Goal: Task Accomplishment & Management: Manage account settings

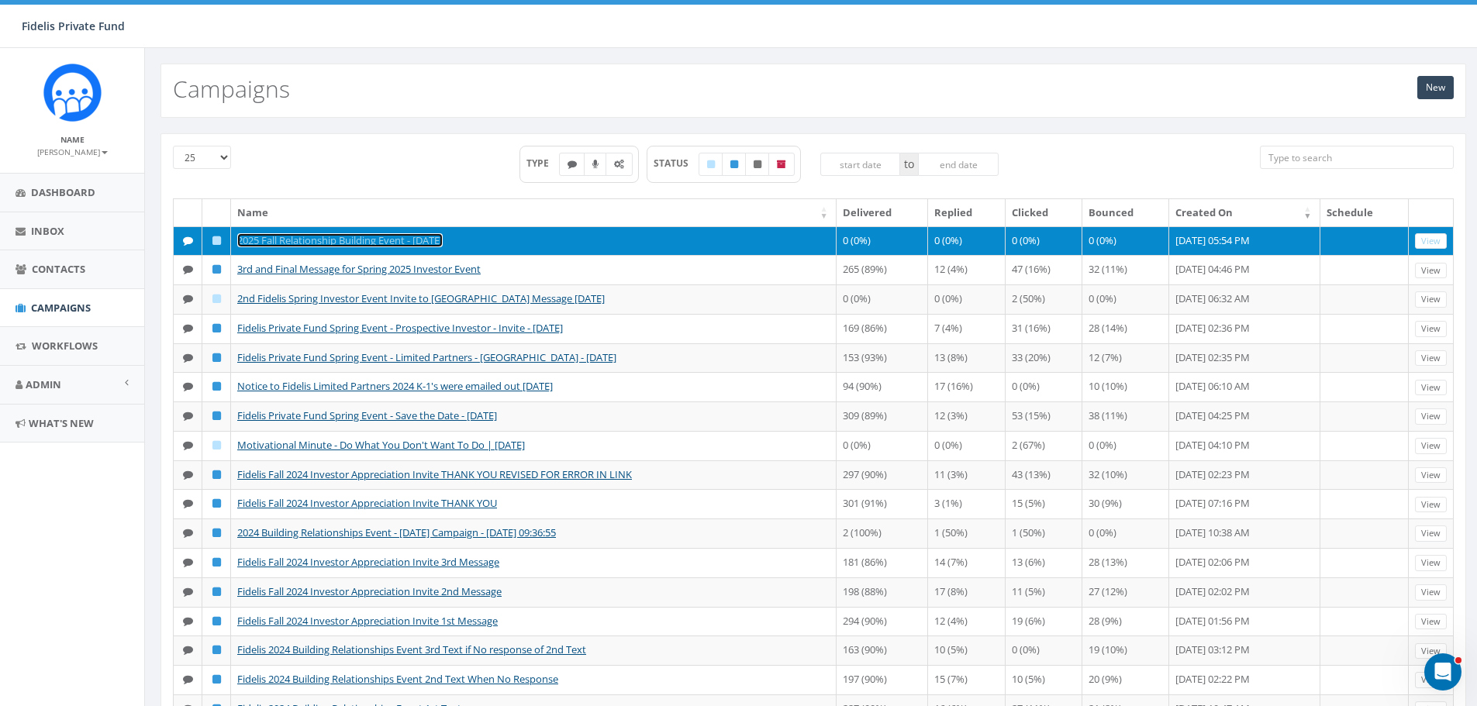
click at [360, 233] on link "2025 Fall Relationship Building Event - [DATE]" at bounding box center [339, 240] width 205 height 14
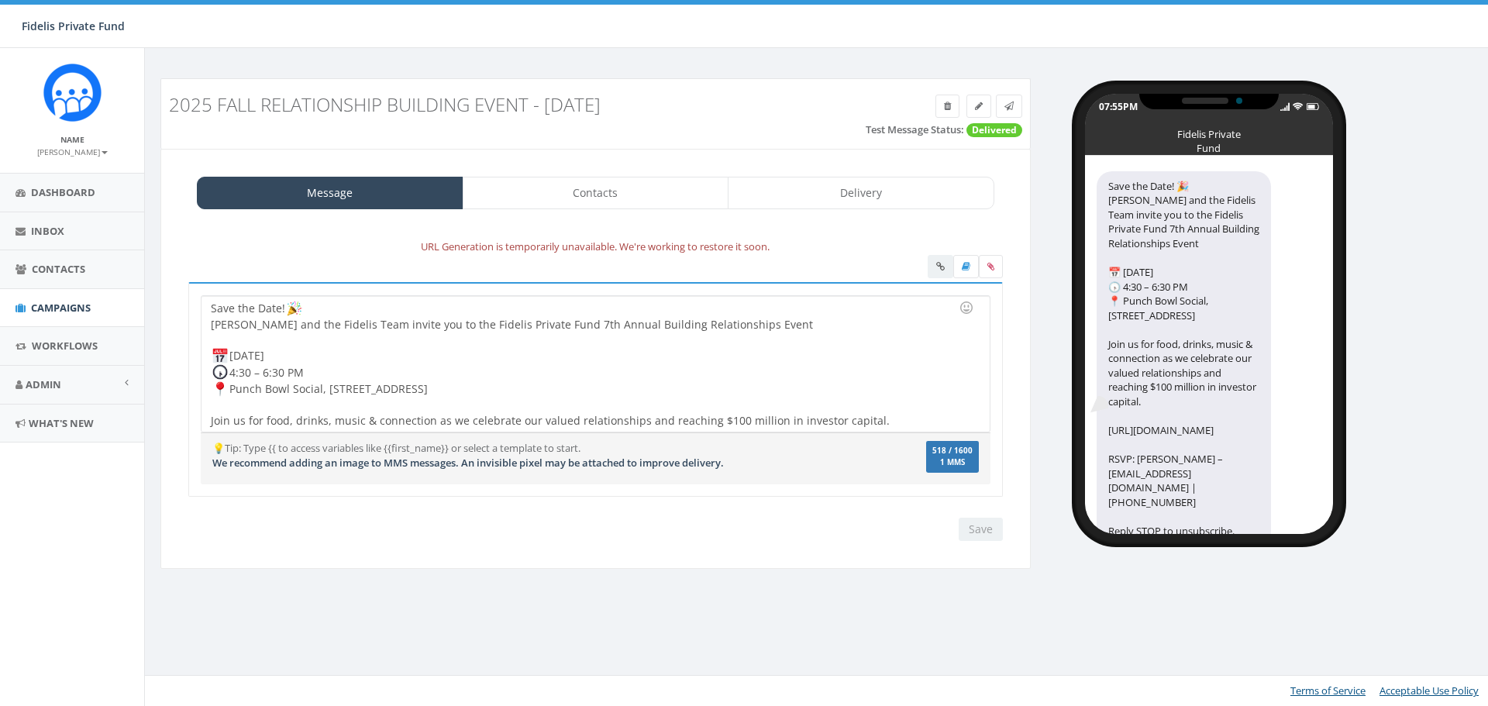
select select "1457"
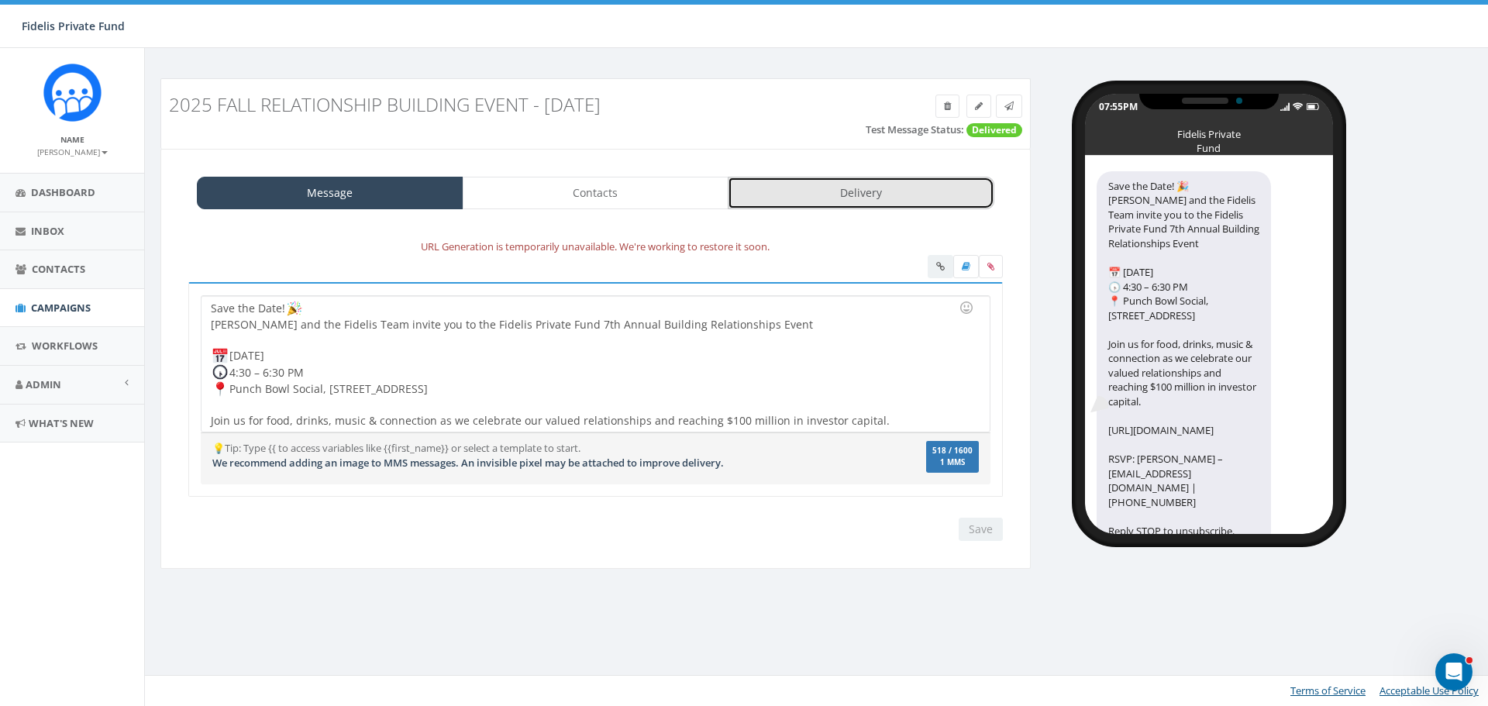
click at [843, 201] on link "Delivery" at bounding box center [861, 193] width 267 height 33
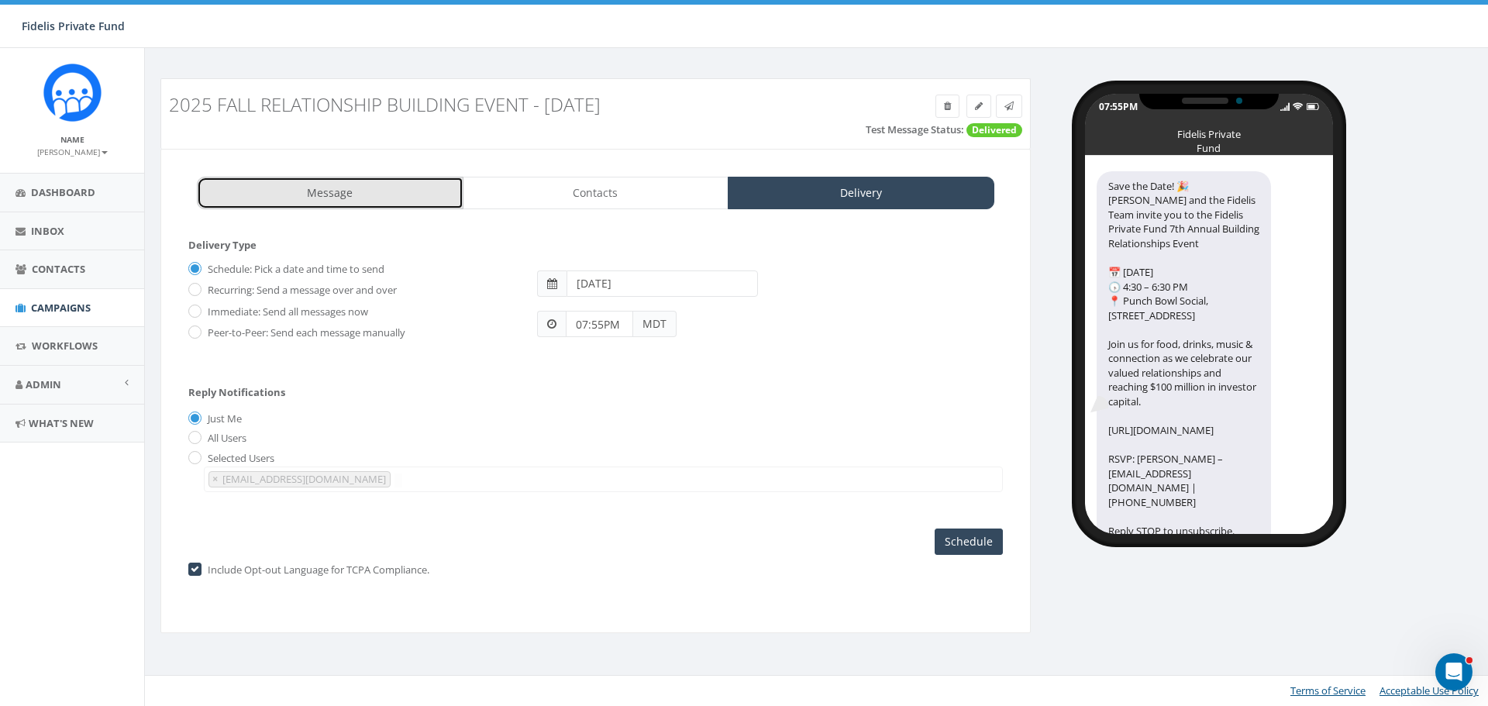
click at [330, 195] on link "Message" at bounding box center [330, 193] width 267 height 33
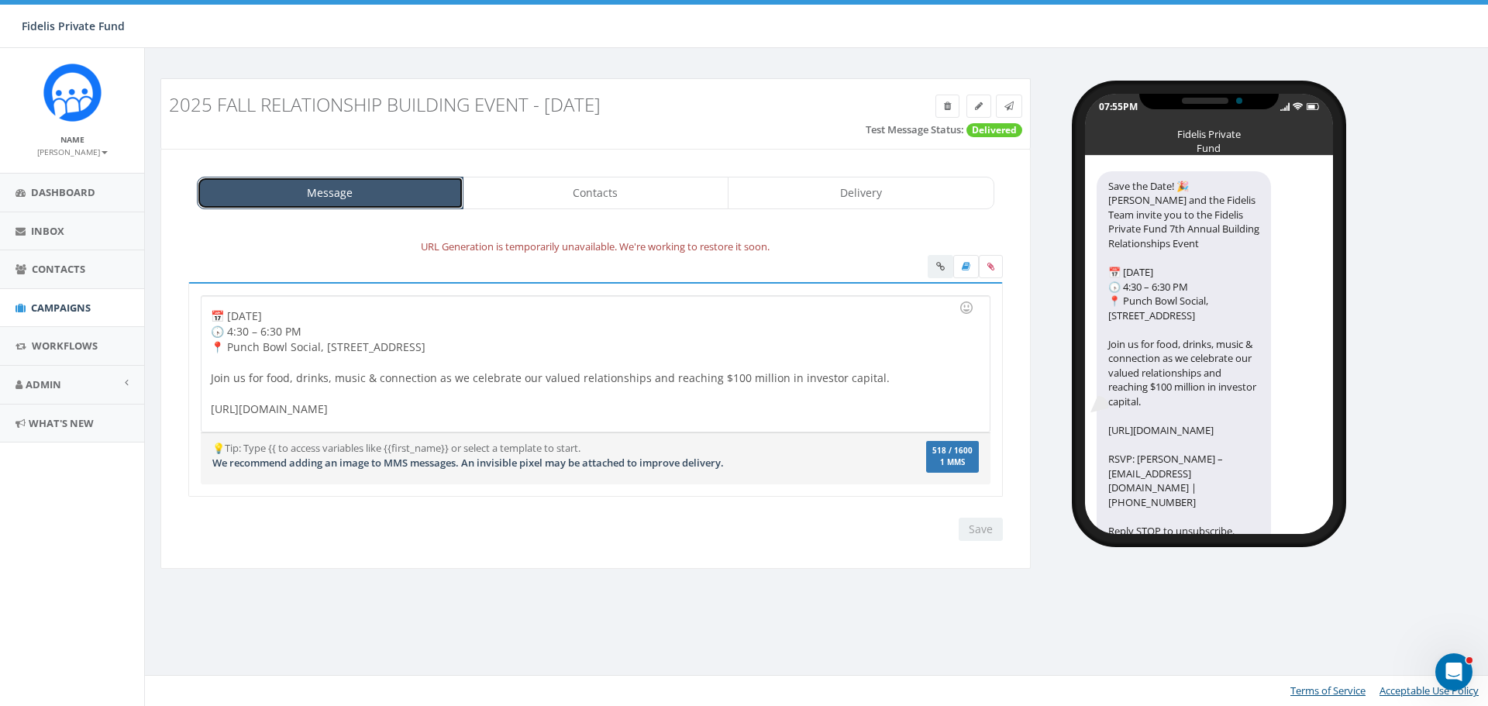
scroll to position [60, 0]
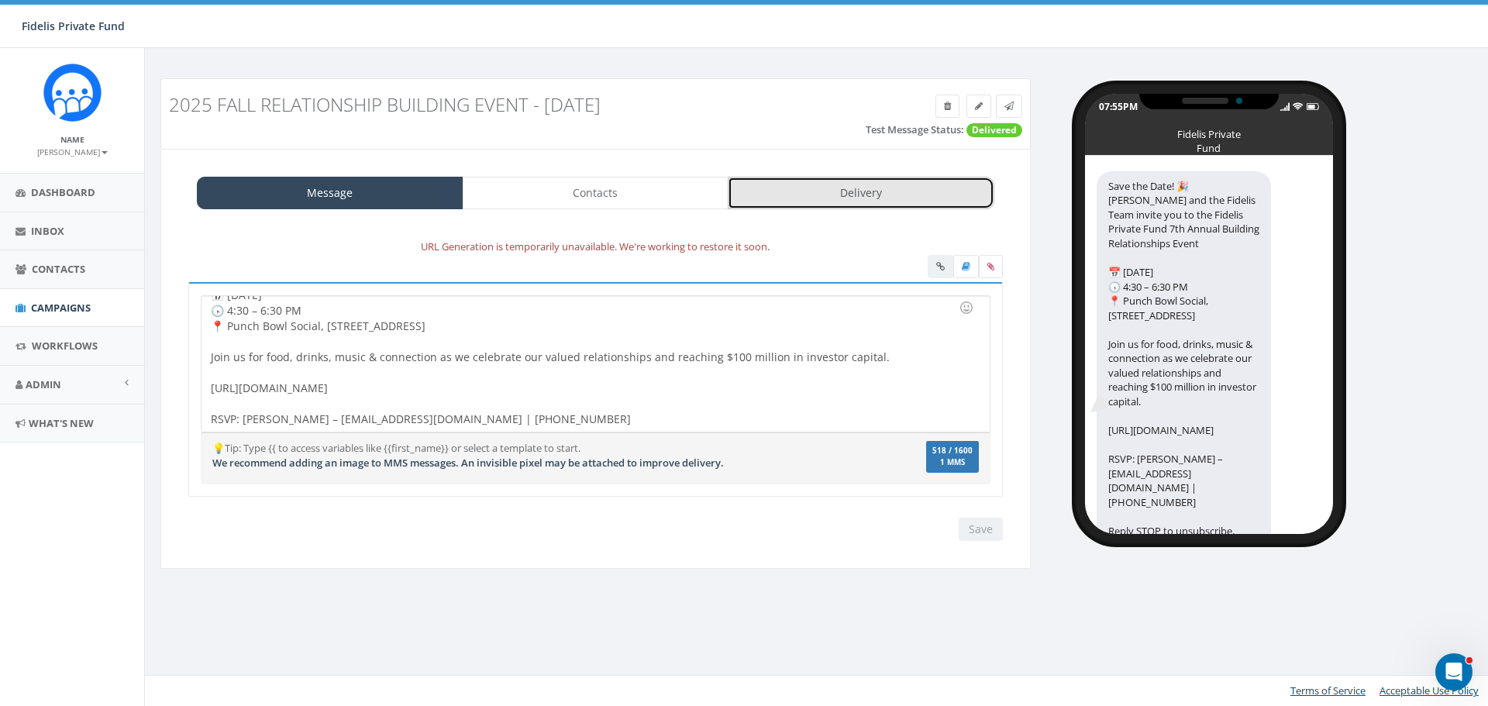
click at [806, 191] on link "Delivery" at bounding box center [861, 193] width 267 height 33
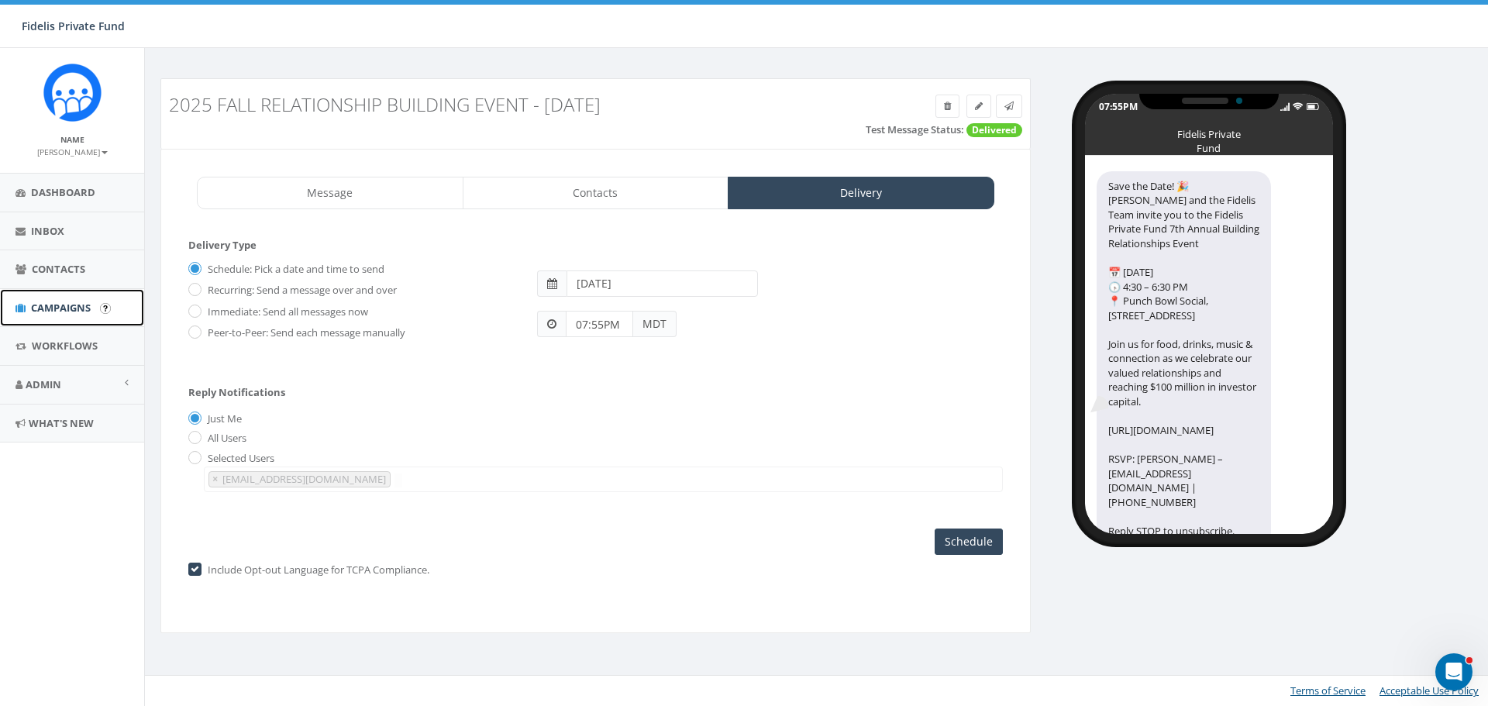
click at [78, 312] on span "Campaigns" at bounding box center [61, 308] width 60 height 14
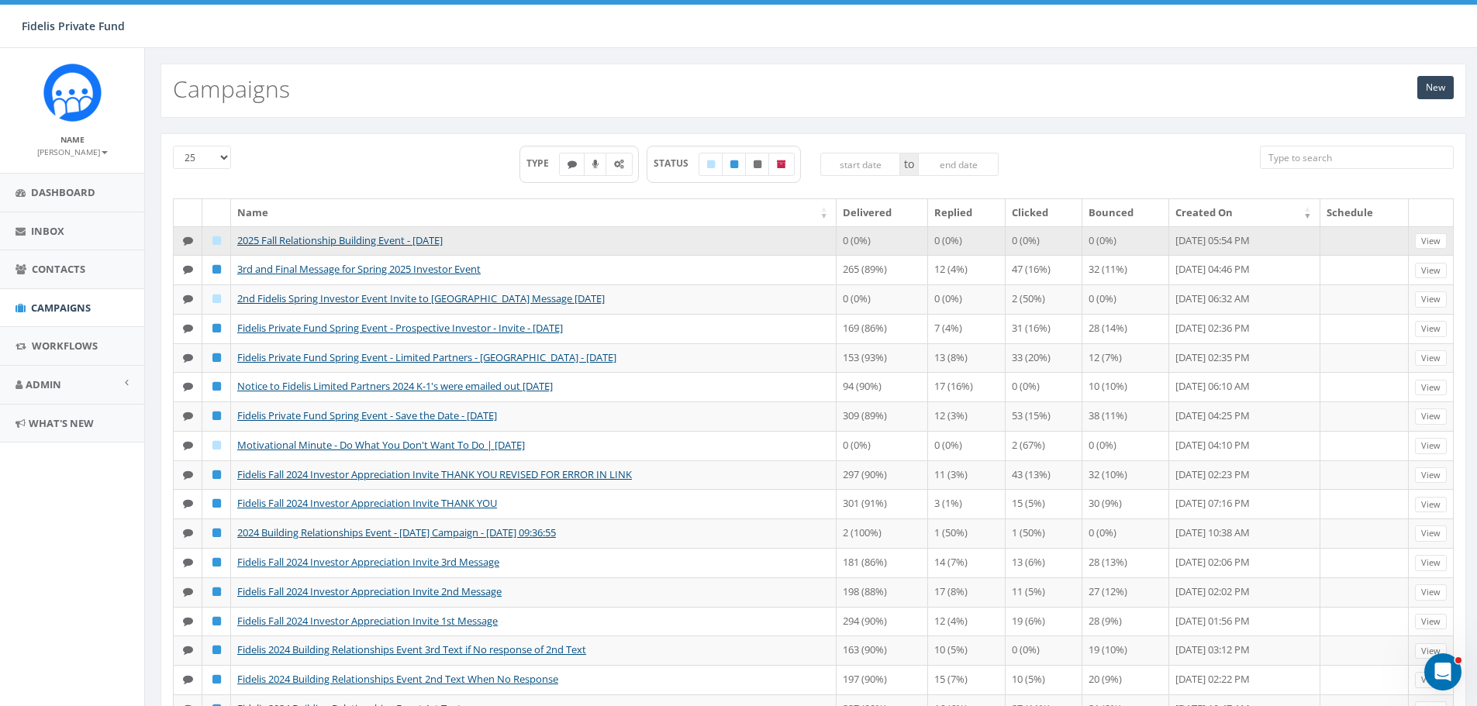
click at [344, 231] on td "2025 Fall Relationship Building Event - [DATE]" at bounding box center [533, 240] width 605 height 29
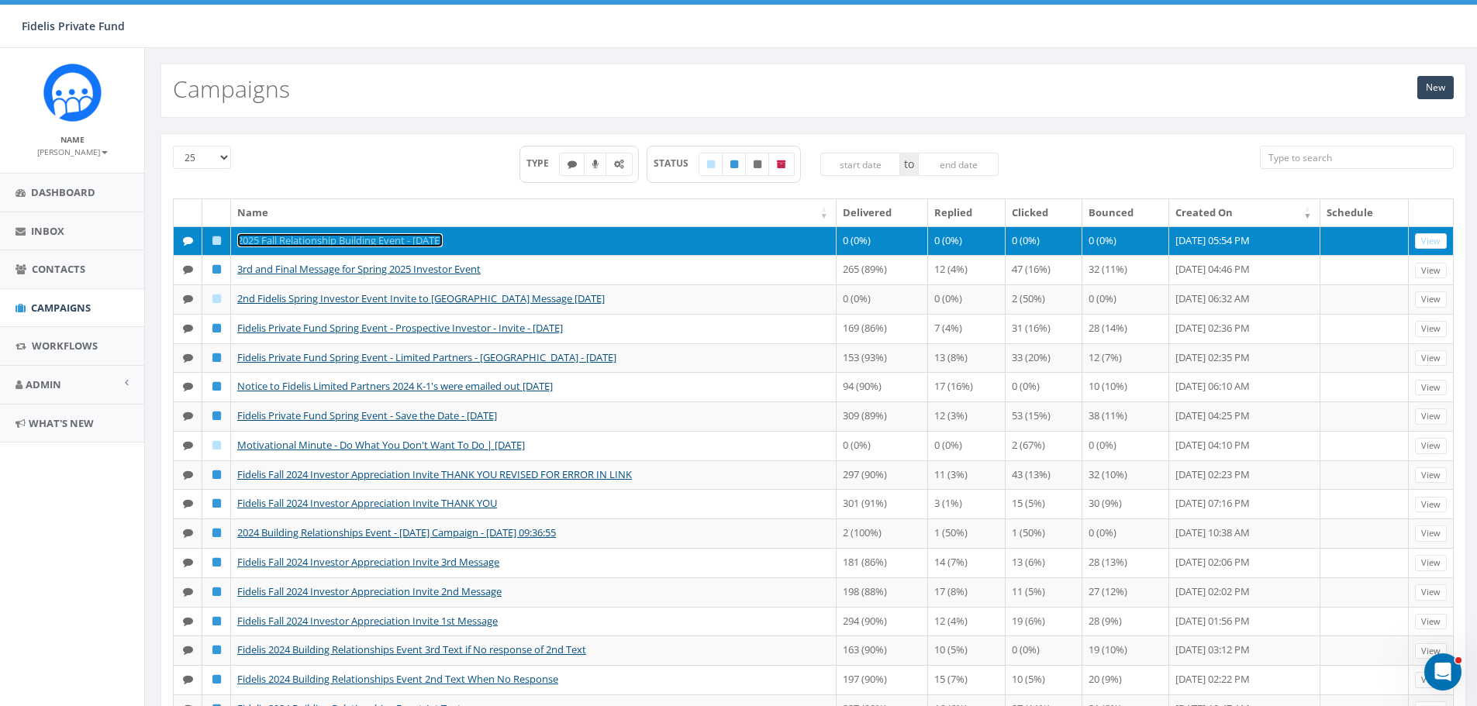
click at [349, 239] on link "2025 Fall Relationship Building Event - [DATE]" at bounding box center [339, 240] width 205 height 14
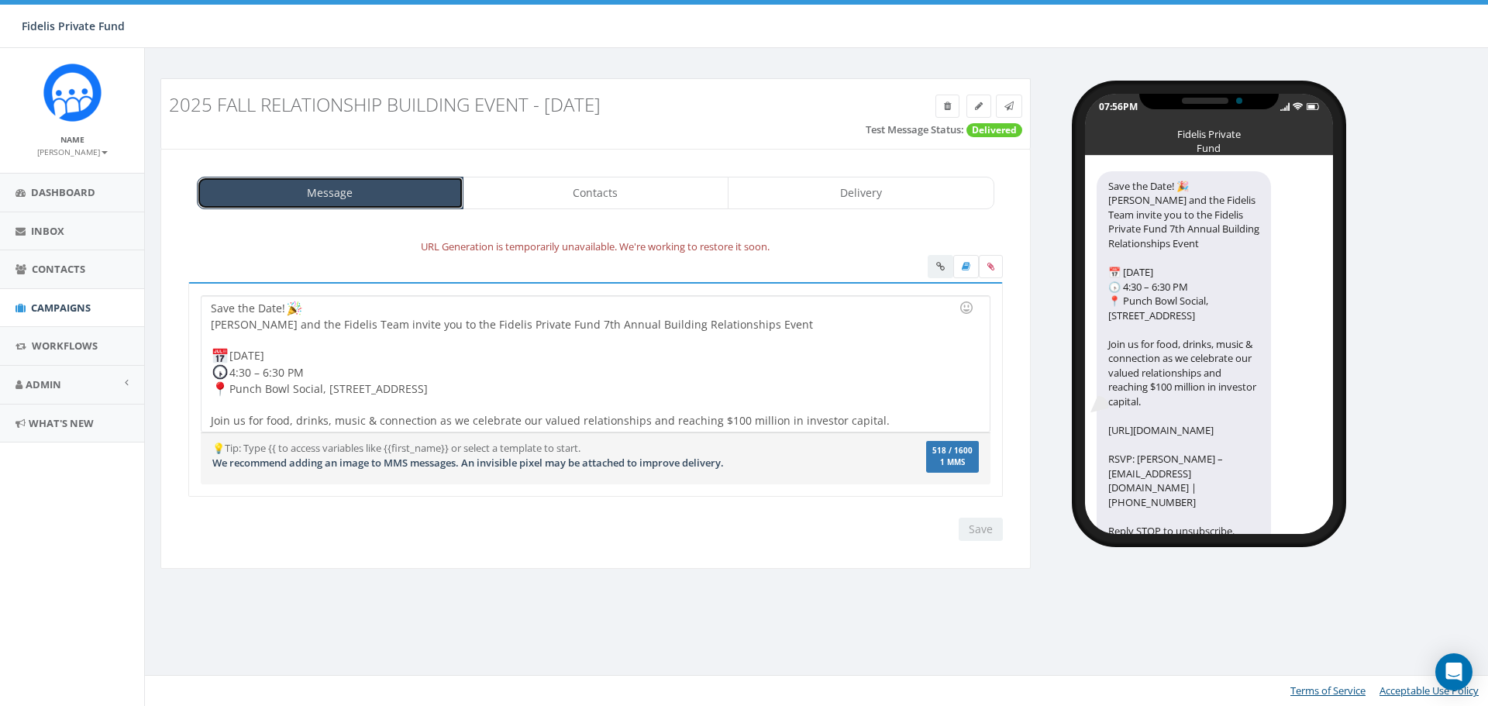
click at [334, 190] on link "Message" at bounding box center [330, 193] width 267 height 33
click at [937, 268] on div at bounding box center [965, 268] width 75 height 27
